Goal: Information Seeking & Learning: Learn about a topic

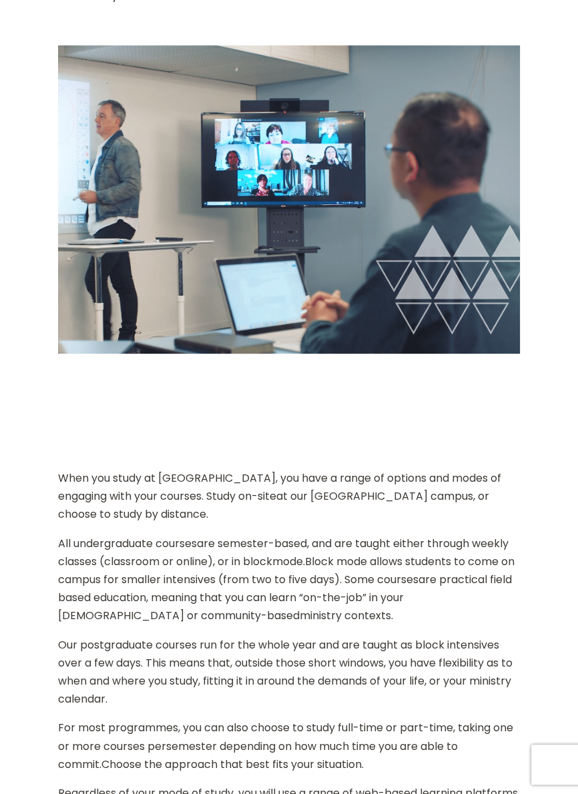
scroll to position [517, 0]
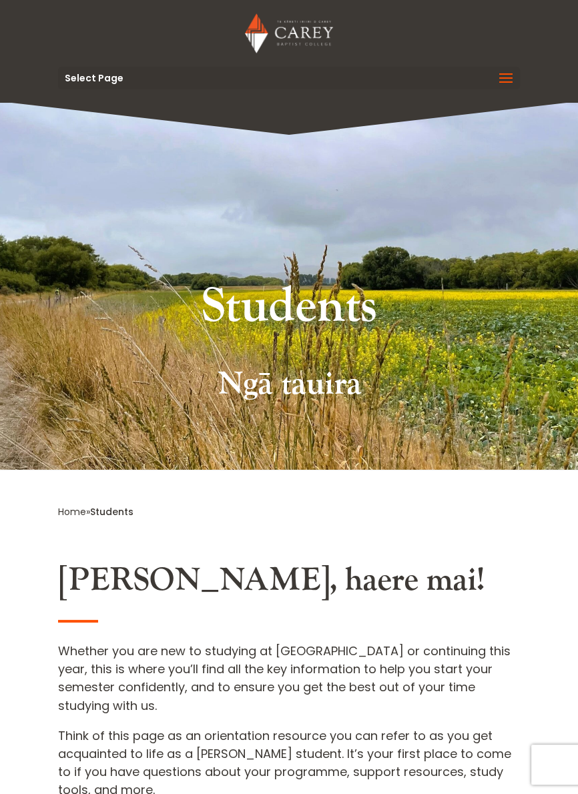
click at [501, 77] on span at bounding box center [505, 86] width 21 height 37
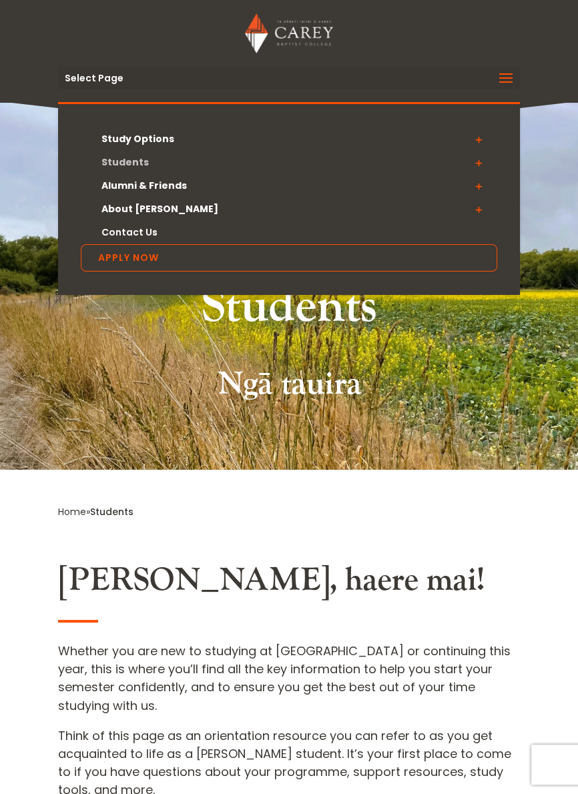
click at [129, 161] on link "Students" at bounding box center [289, 162] width 416 height 23
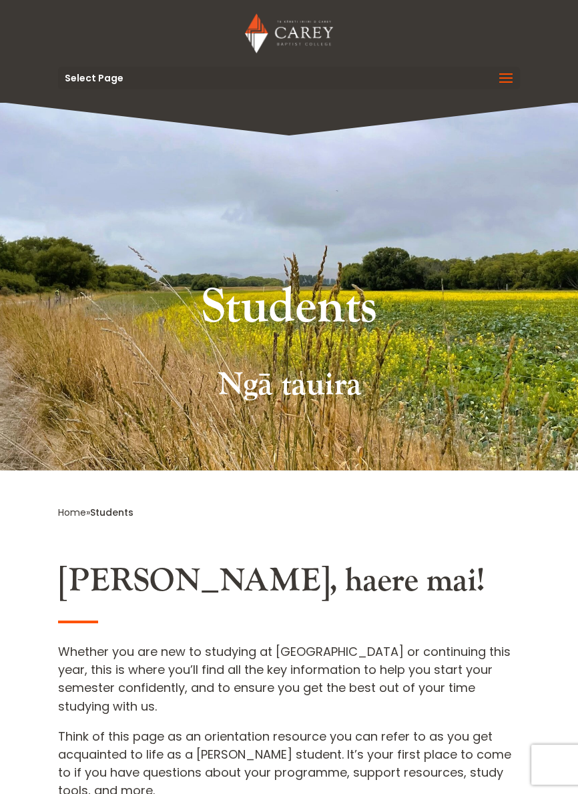
click at [283, 37] on img at bounding box center [288, 33] width 87 height 40
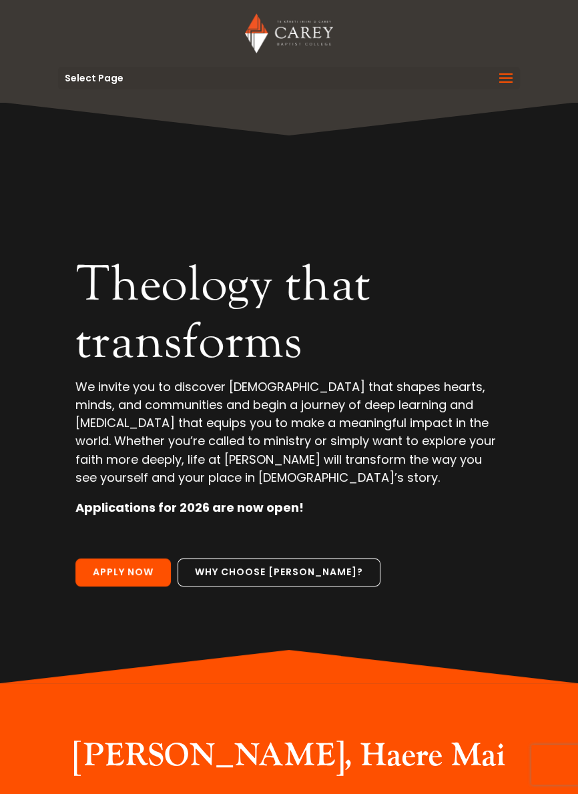
click at [506, 77] on span at bounding box center [505, 86] width 21 height 37
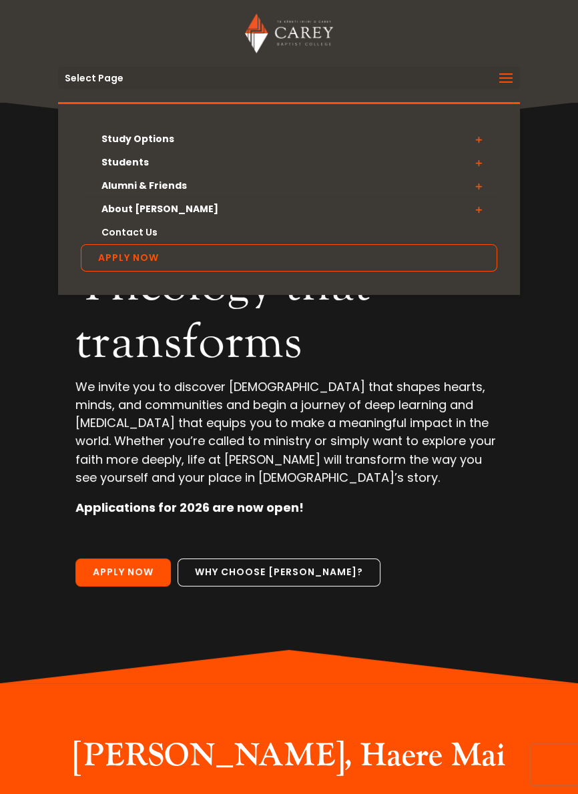
click at [92, 72] on div "Select Page Study Options Certificate in [DEMOGRAPHIC_DATA] Leadership (Micro-c…" at bounding box center [289, 78] width 463 height 23
click at [459, 462] on p "We invite you to discover [DEMOGRAPHIC_DATA] that shapes hearts, minds, and com…" at bounding box center [288, 438] width 427 height 121
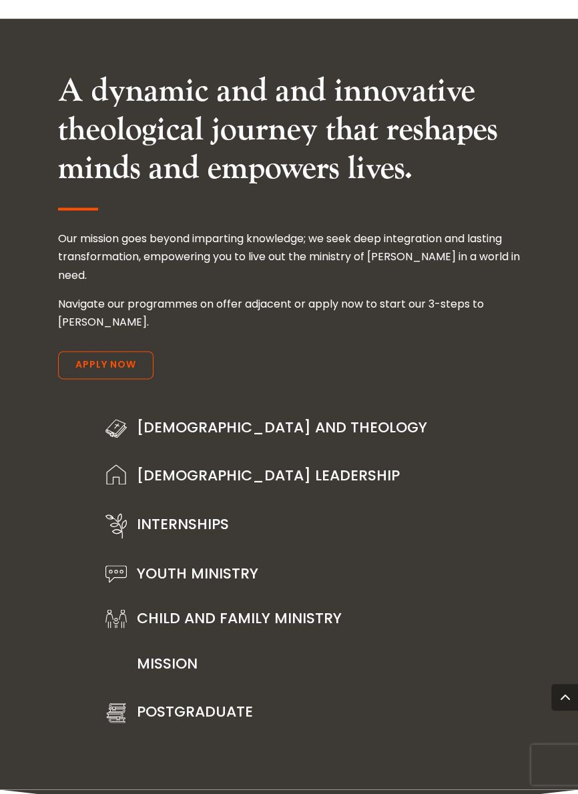
scroll to position [1883, 0]
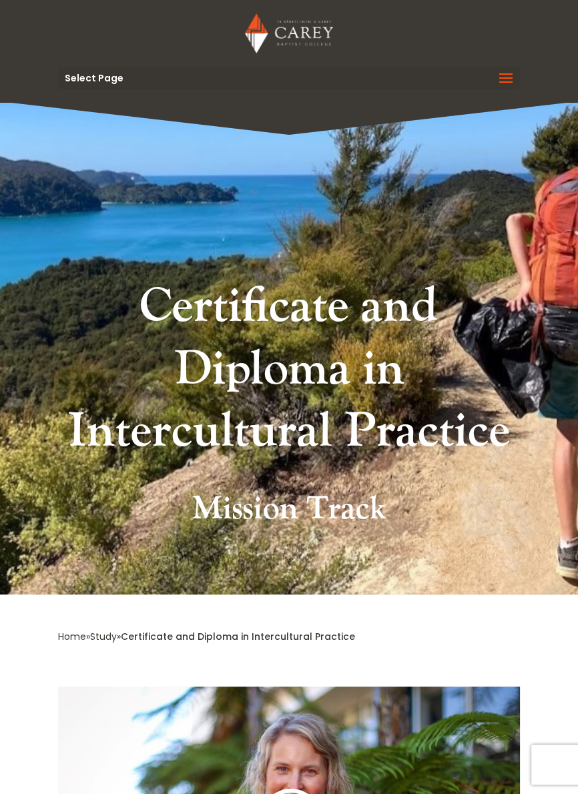
click at [505, 82] on span at bounding box center [505, 86] width 21 height 37
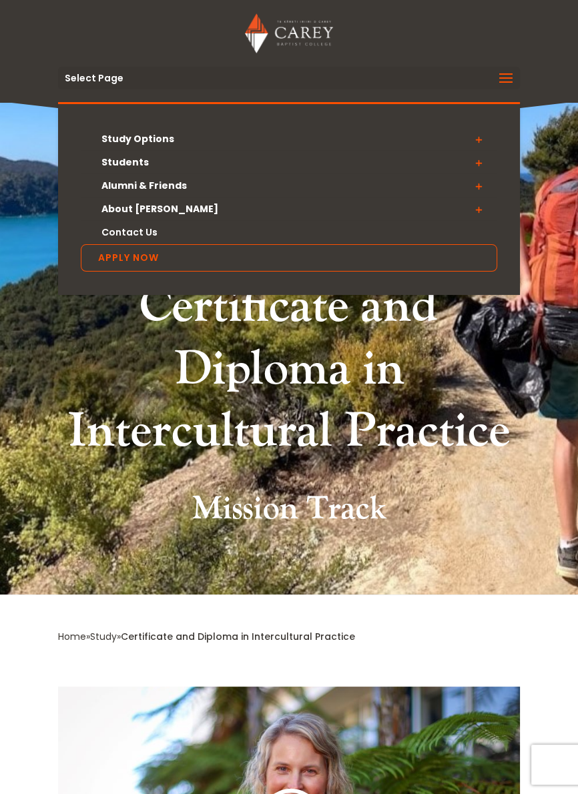
click at [481, 140] on span at bounding box center [478, 139] width 37 height 24
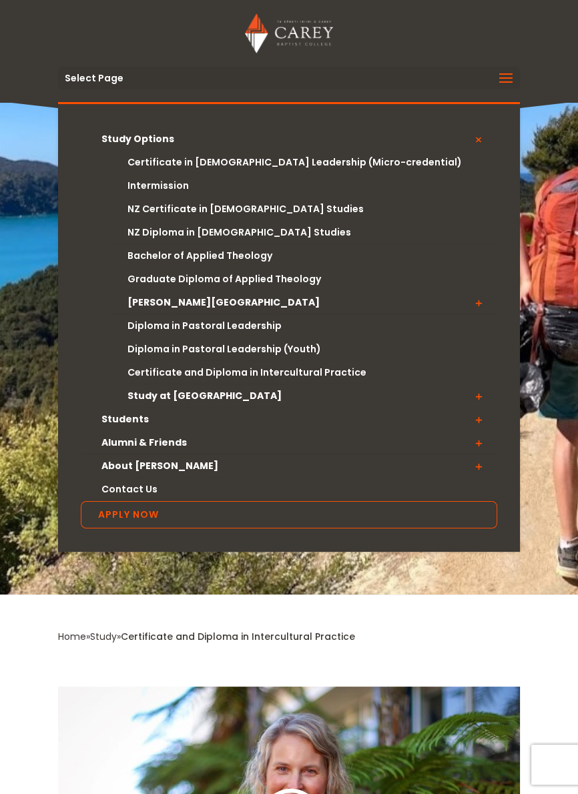
click at [498, 386] on ul "Study Options Certificate in Christian Leadership (Micro-credential) Intermissi…" at bounding box center [289, 327] width 463 height 450
click at [476, 417] on span at bounding box center [478, 420] width 37 height 24
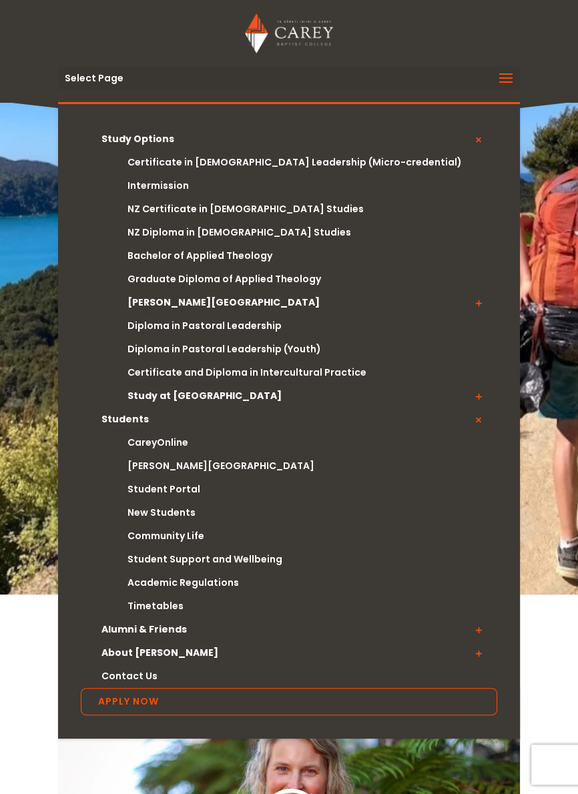
click at [170, 445] on link "CareyOnline" at bounding box center [302, 442] width 389 height 23
